Goal: Task Accomplishment & Management: Manage account settings

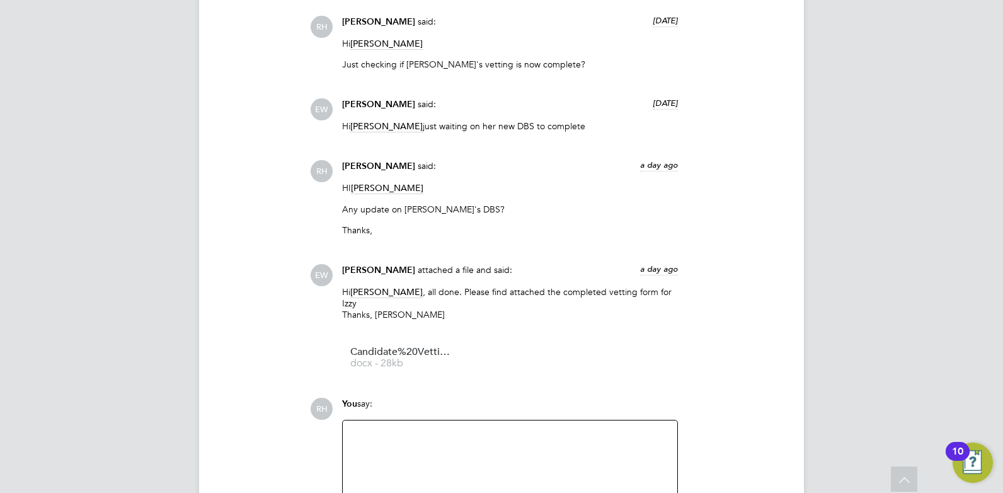
scroll to position [1575, 0]
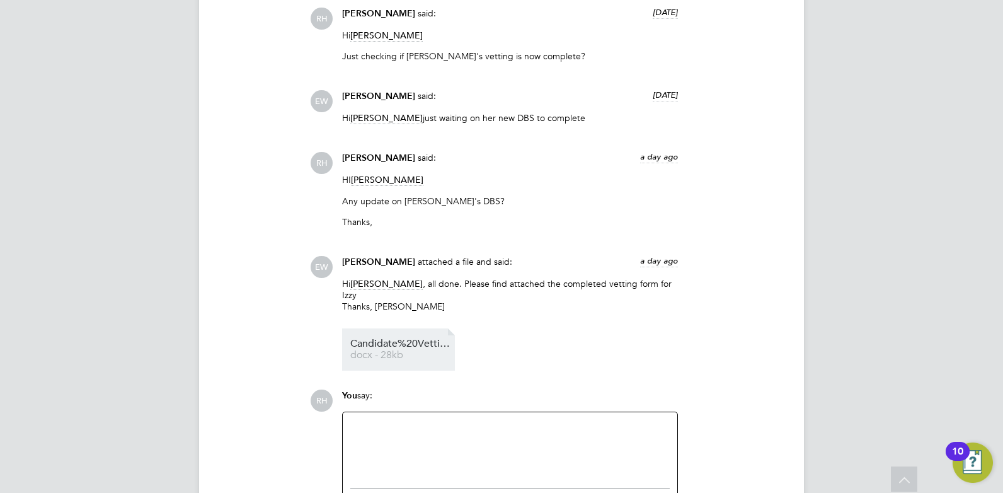
click at [390, 339] on span "Candidate%20Vetting%20Form%20-%20New%20(Isabelle%20Callary)" at bounding box center [400, 343] width 101 height 9
click at [434, 339] on span "Candidate%20Vetting%20Form%20-%20New%20(Isabelle%20Callary)" at bounding box center [400, 343] width 101 height 9
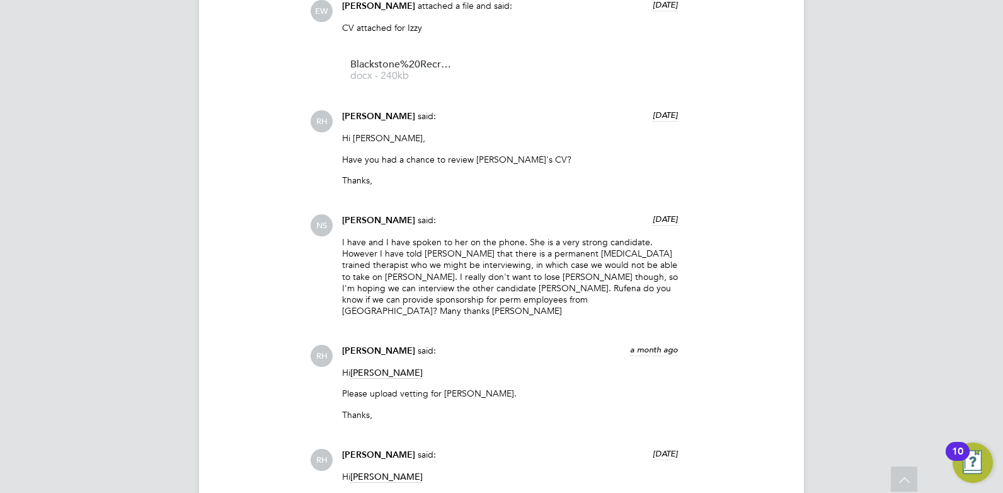
scroll to position [945, 0]
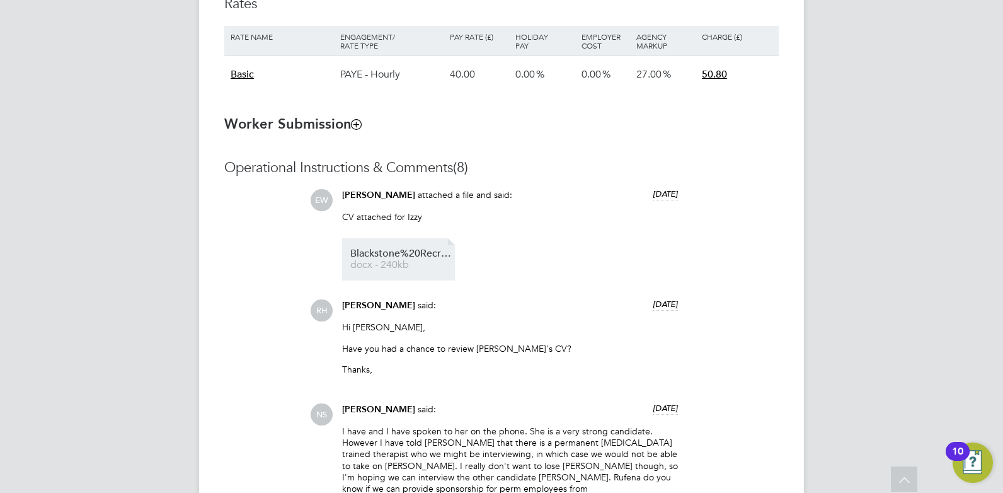
click at [409, 257] on span "Blackstone%20Recruitment%20CV%20-%20Isabelle%20Callary" at bounding box center [400, 253] width 101 height 9
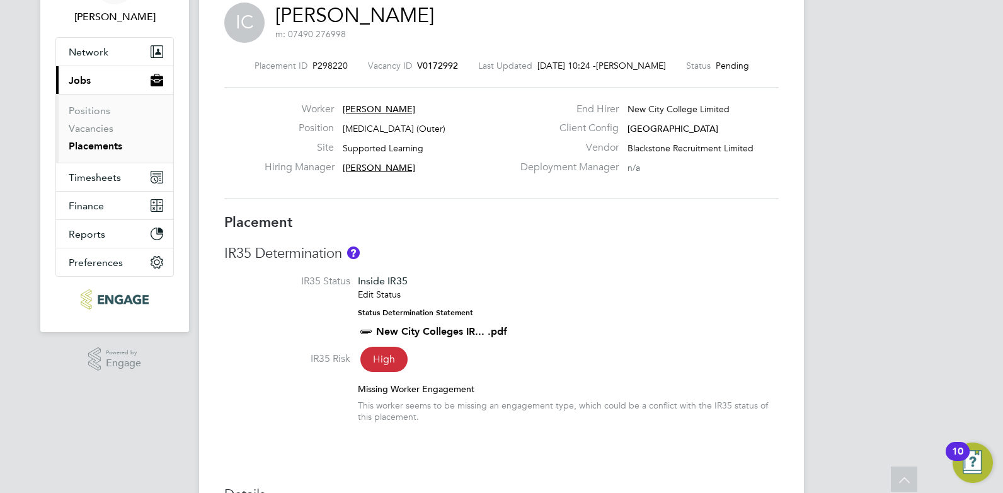
scroll to position [0, 0]
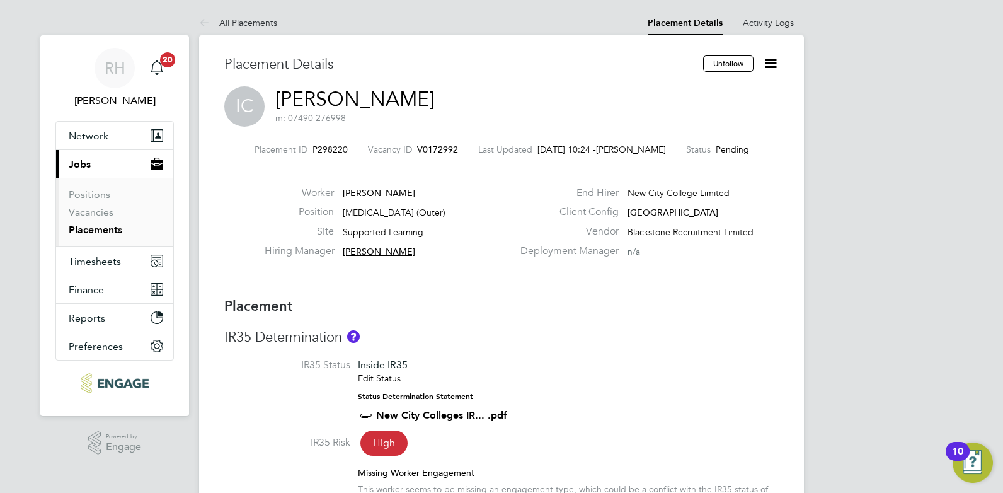
drag, startPoint x: 461, startPoint y: 107, endPoint x: 450, endPoint y: 115, distance: 13.1
click at [461, 107] on div "IC [PERSON_NAME] m: 07490 276998" at bounding box center [501, 107] width 554 height 43
click at [430, 149] on span "V0172992" at bounding box center [437, 149] width 41 height 11
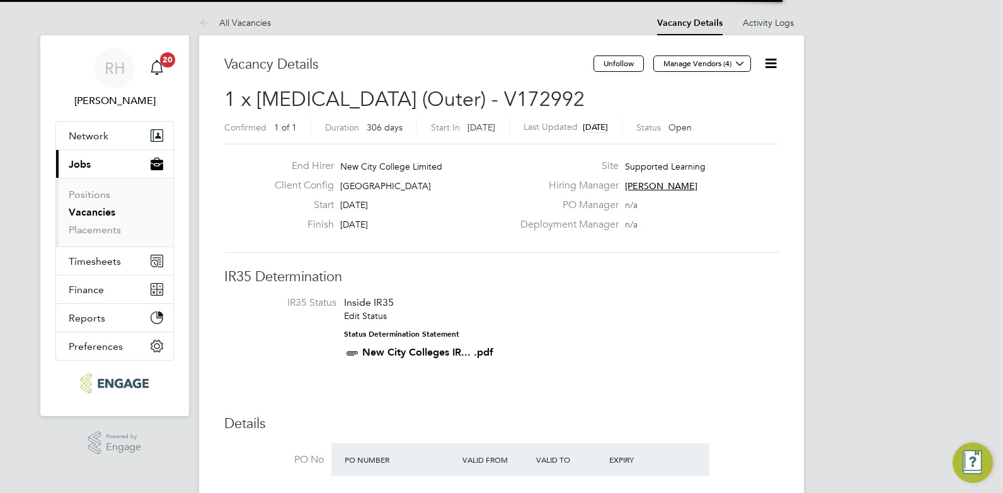
scroll to position [21, 110]
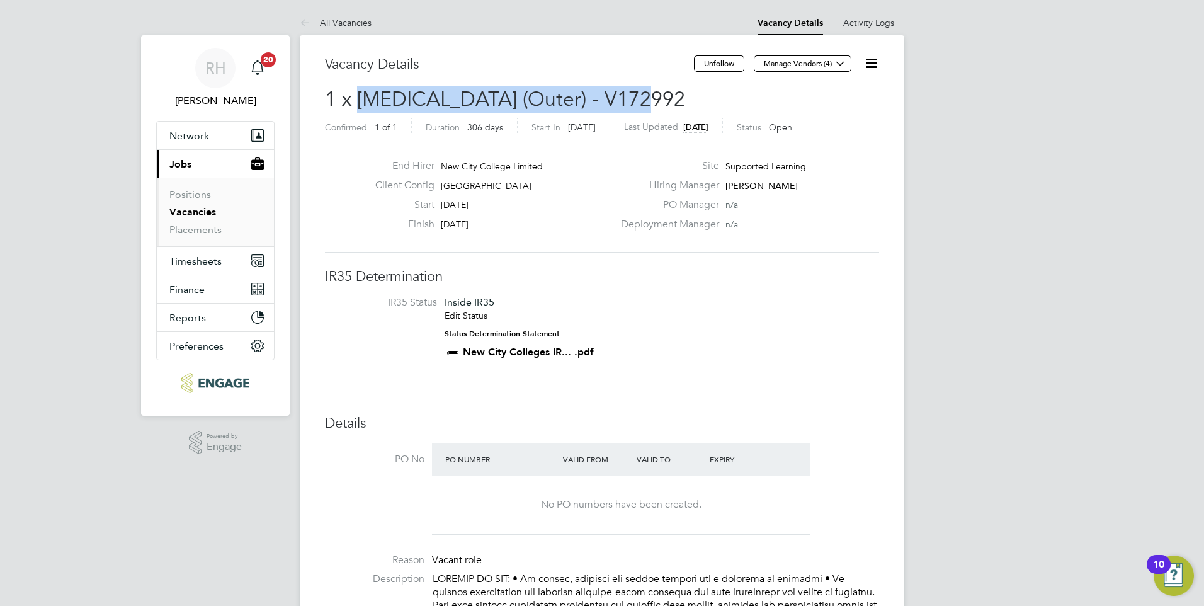
drag, startPoint x: 650, startPoint y: 101, endPoint x: 357, endPoint y: 100, distance: 292.9
click at [357, 100] on span "1 x [MEDICAL_DATA] (Outer) - V172992" at bounding box center [505, 99] width 360 height 25
copy span "[MEDICAL_DATA]"
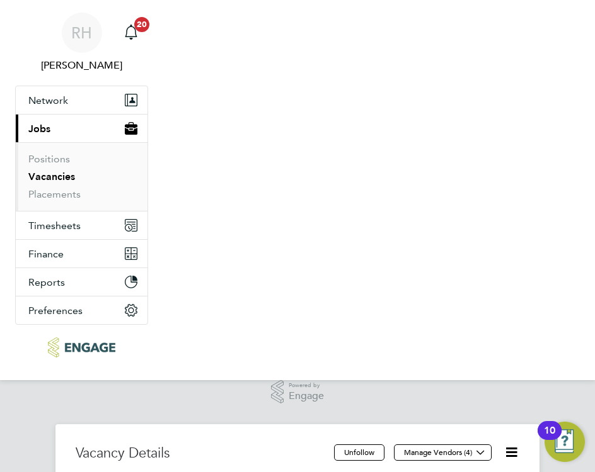
scroll to position [21, 127]
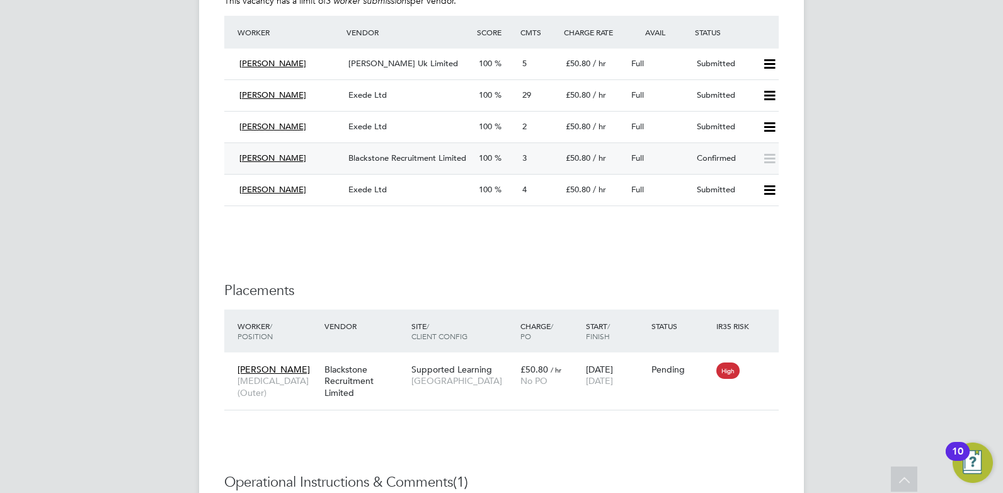
click at [373, 159] on span "Blackstone Recruitment Limited" at bounding box center [407, 157] width 118 height 11
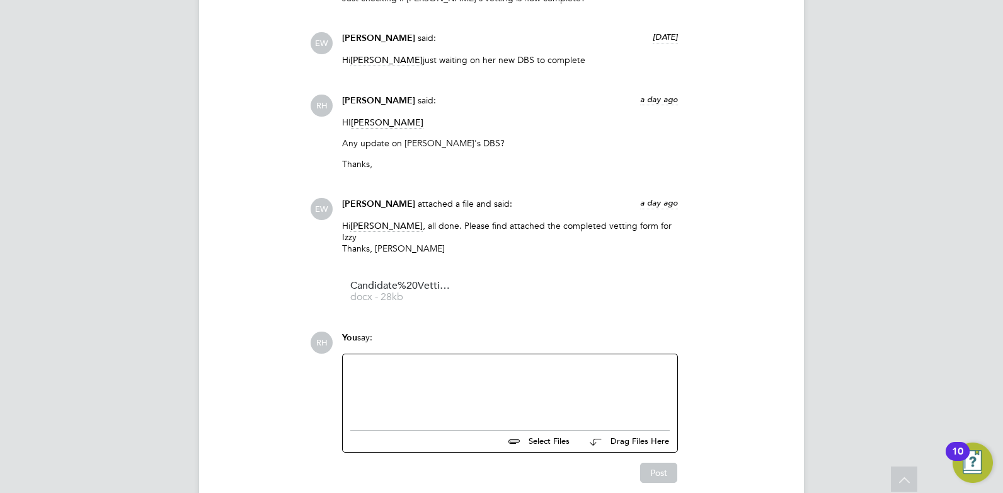
click at [392, 373] on div at bounding box center [509, 389] width 319 height 54
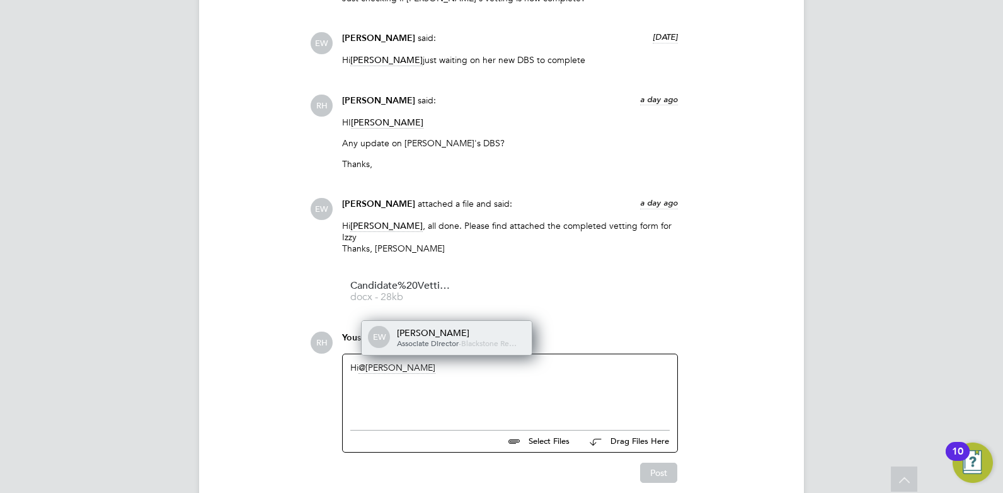
click at [424, 327] on div "[PERSON_NAME]" at bounding box center [460, 332] width 126 height 11
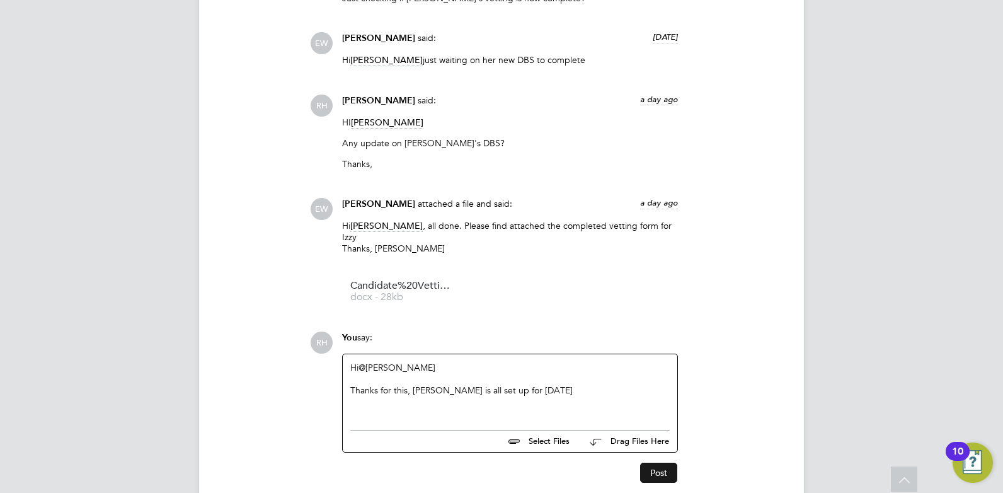
click at [658, 462] on button "Post" at bounding box center [658, 472] width 37 height 20
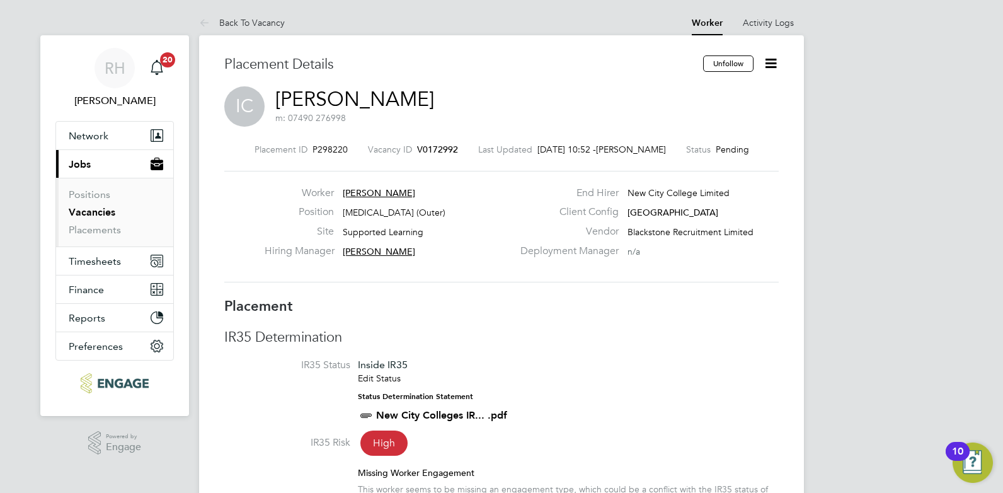
click at [776, 64] on icon at bounding box center [771, 63] width 16 height 16
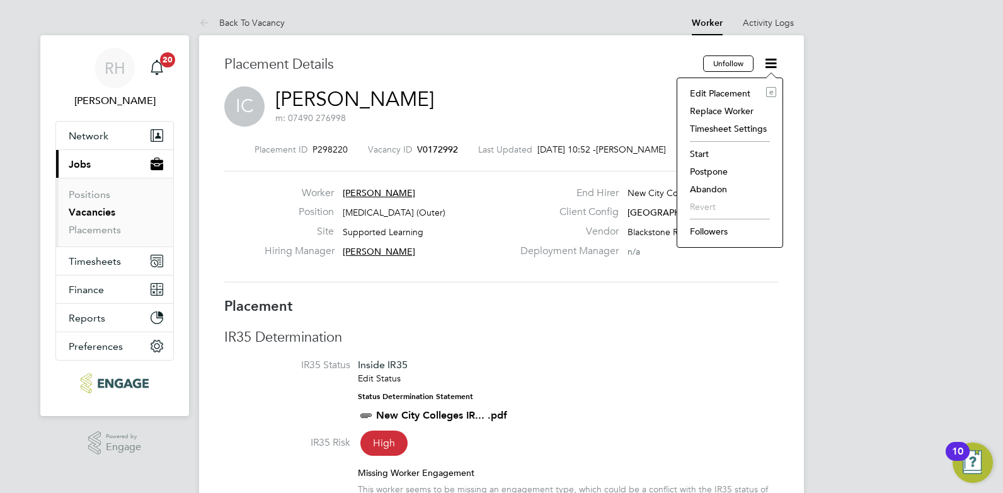
click at [702, 149] on li "Start" at bounding box center [729, 154] width 93 height 18
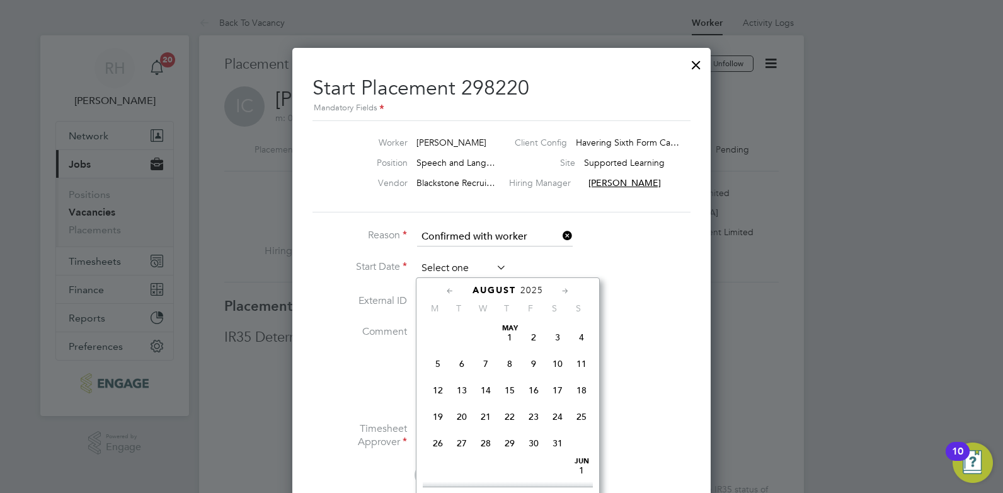
click at [448, 269] on input at bounding box center [461, 268] width 89 height 19
click at [460, 387] on span "12" at bounding box center [462, 379] width 24 height 24
type input "[DATE]"
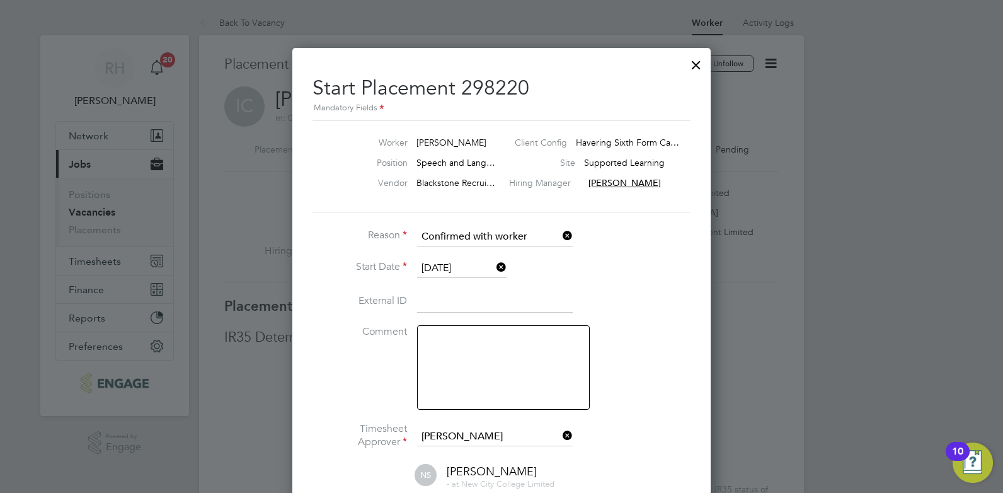
click at [462, 345] on textarea at bounding box center [503, 367] width 173 height 84
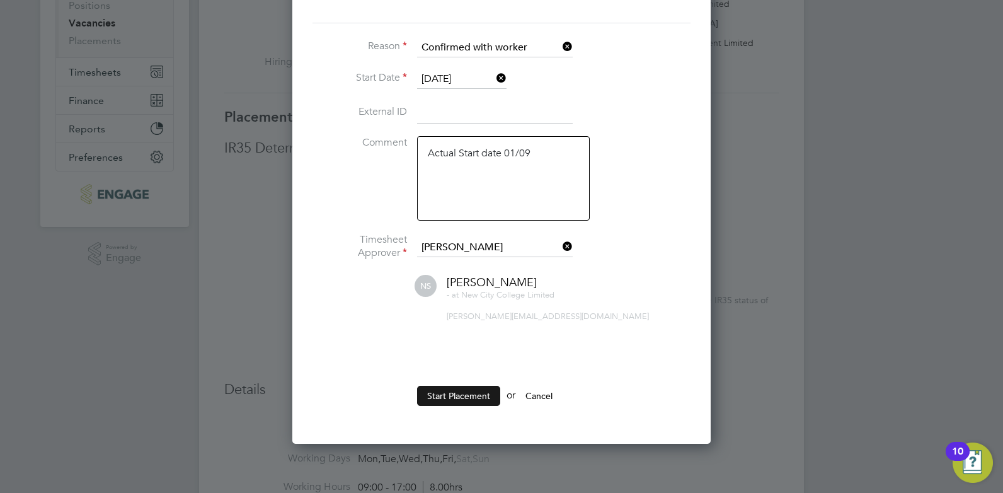
type textarea "Actual Start date 01/09"
click at [469, 395] on button "Start Placement" at bounding box center [458, 395] width 83 height 20
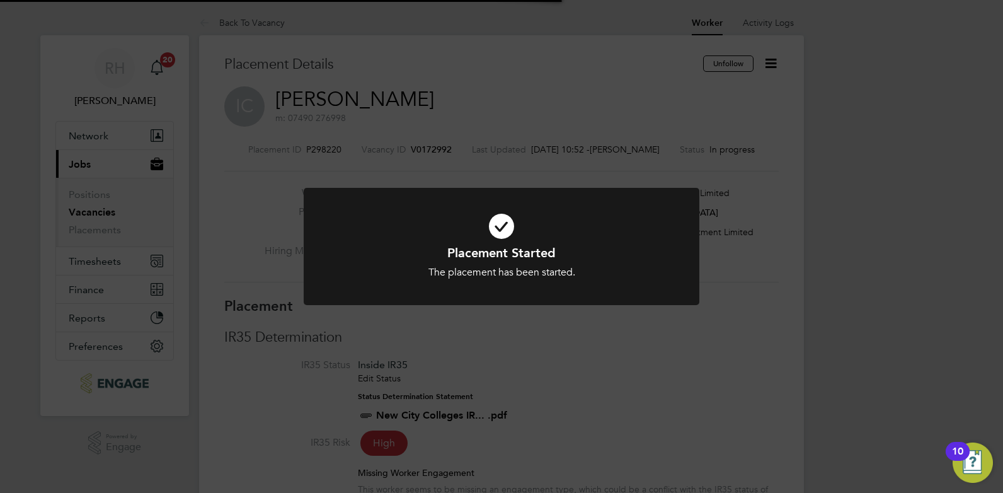
click at [545, 380] on div "Placement Started The placement has been started. Cancel Okay" at bounding box center [501, 246] width 1003 height 493
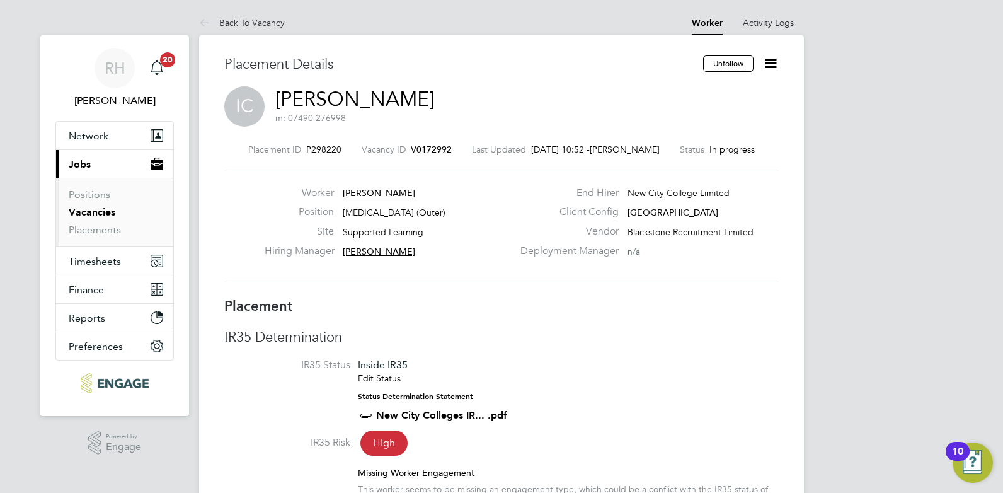
click at [424, 151] on span "V0172992" at bounding box center [431, 149] width 41 height 11
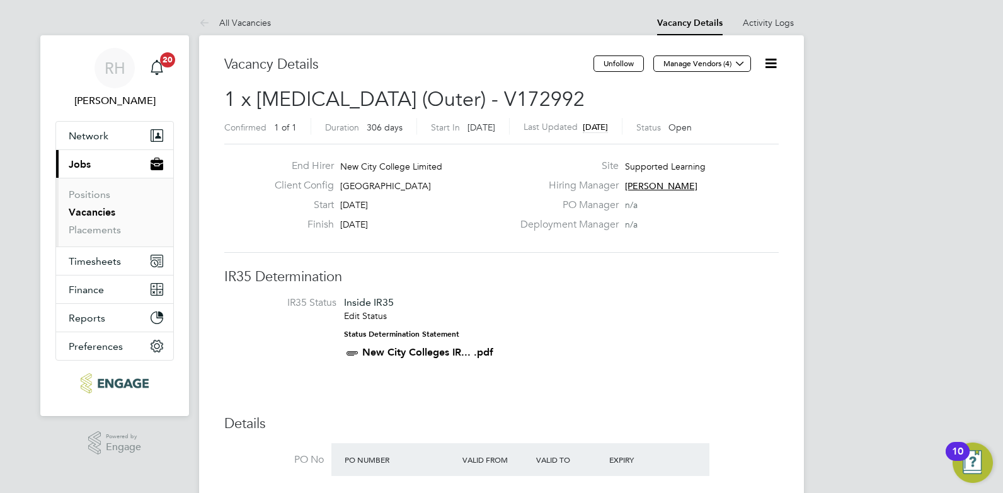
click at [772, 67] on icon at bounding box center [771, 63] width 16 height 16
click at [743, 113] on li "Update Status" at bounding box center [740, 111] width 73 height 18
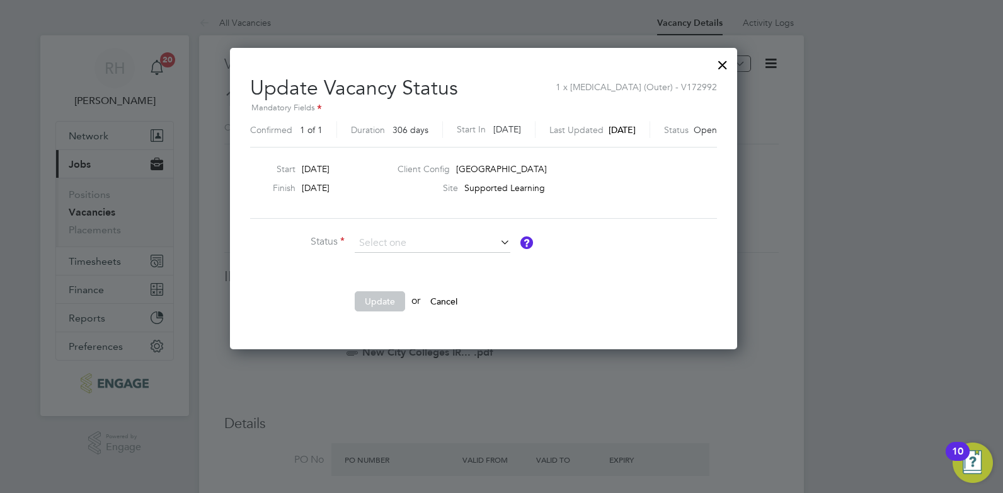
click at [395, 268] on li "Closed" at bounding box center [432, 276] width 157 height 16
type input "Closed"
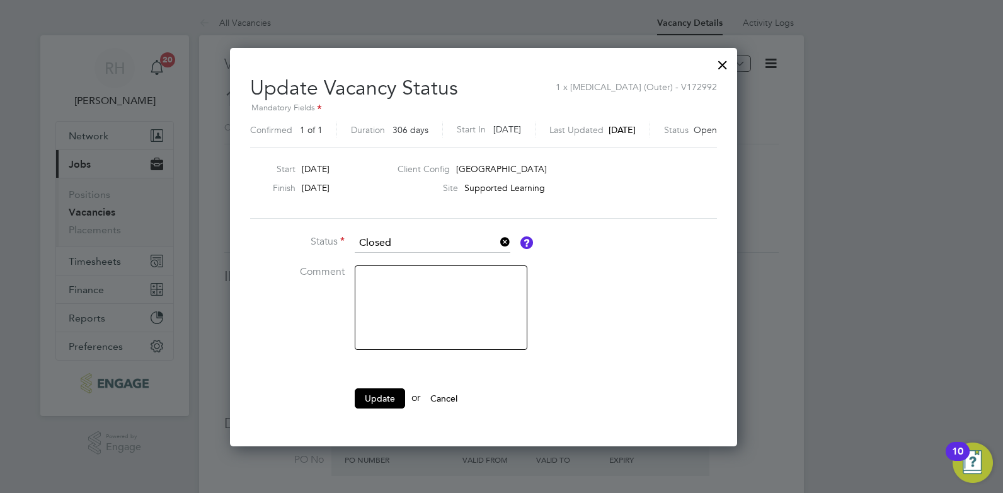
click at [387, 283] on textarea at bounding box center [441, 307] width 173 height 84
type textarea "Filled"
click at [392, 406] on button "Update" at bounding box center [380, 398] width 50 height 20
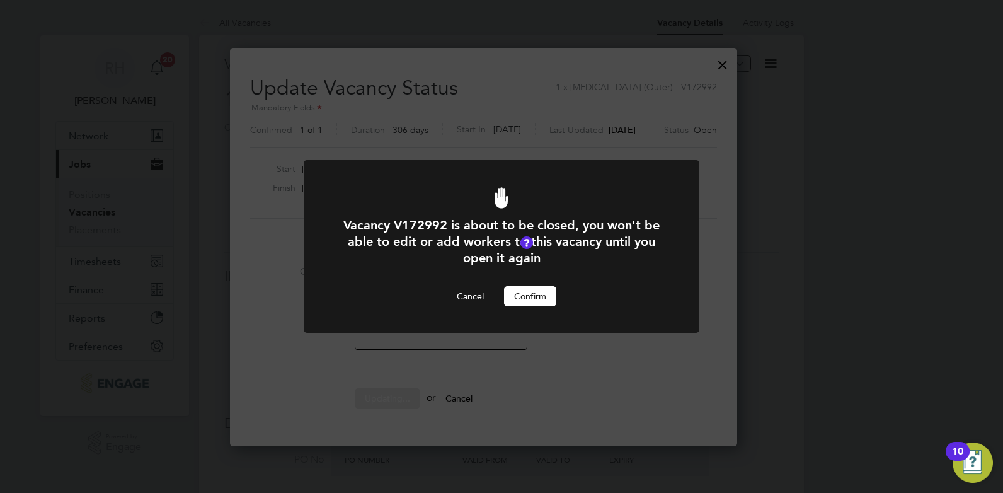
click at [527, 298] on button "Confirm" at bounding box center [530, 296] width 52 height 20
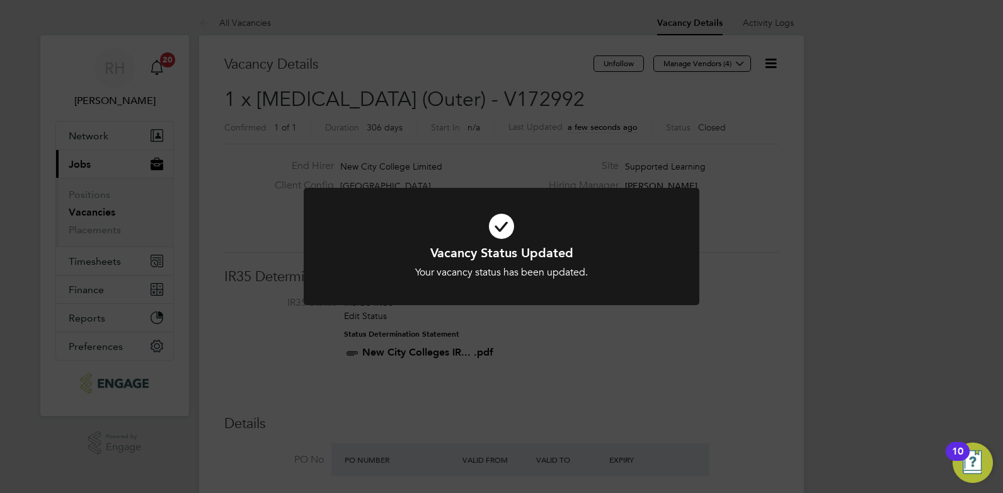
click at [516, 337] on div "Vacancy Status Updated Your vacancy status has been updated. Cancel Okay" at bounding box center [501, 246] width 1003 height 493
